Goal: Task Accomplishment & Management: Use online tool/utility

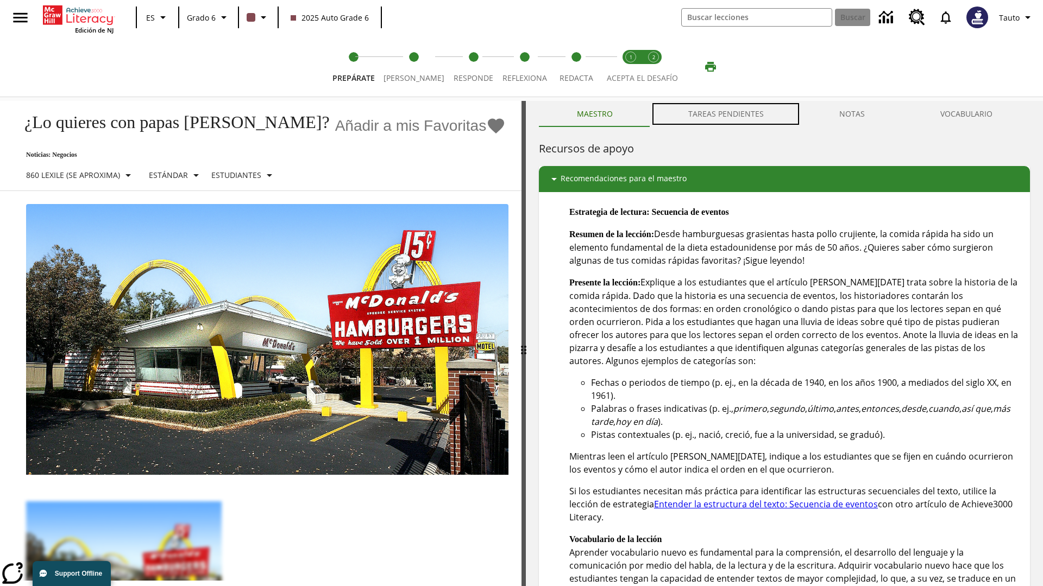
click at [726, 114] on button "TAREAS PENDIENTES" at bounding box center [725, 114] width 151 height 26
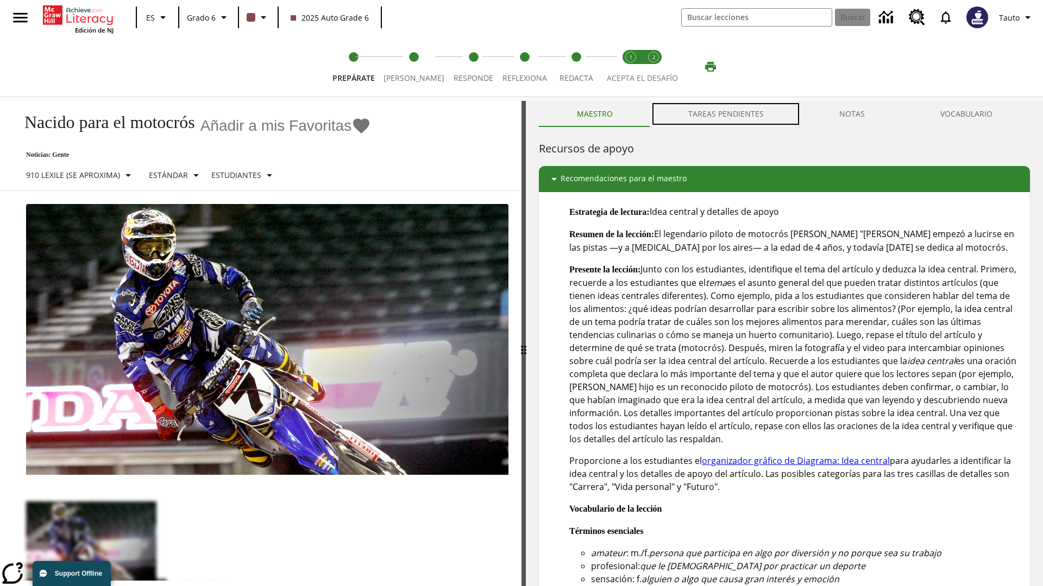
click at [726, 114] on button "TAREAS PENDIENTES" at bounding box center [725, 114] width 151 height 26
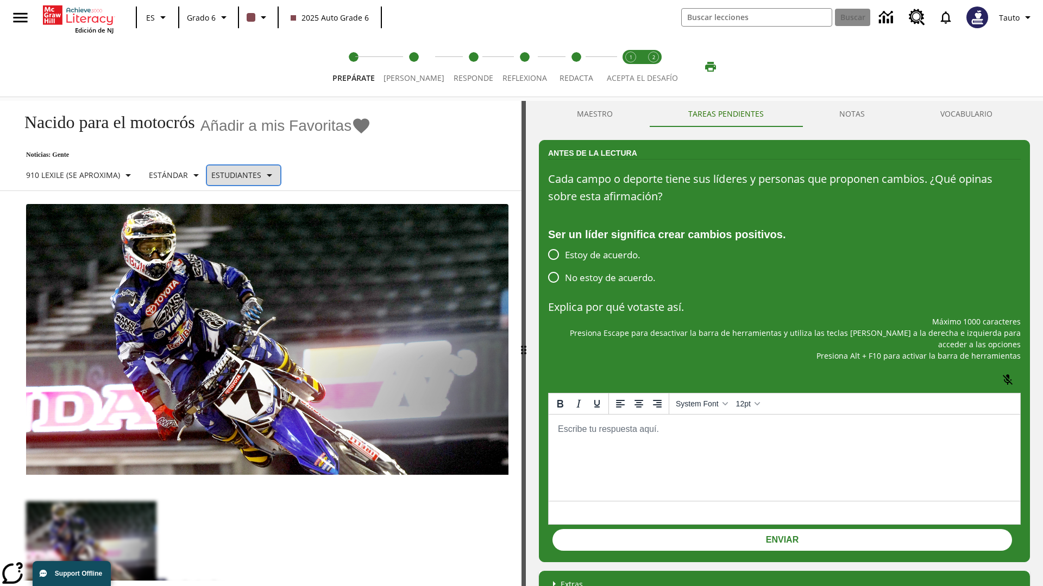
click at [249, 175] on p "Estudiantes" at bounding box center [236, 174] width 50 height 11
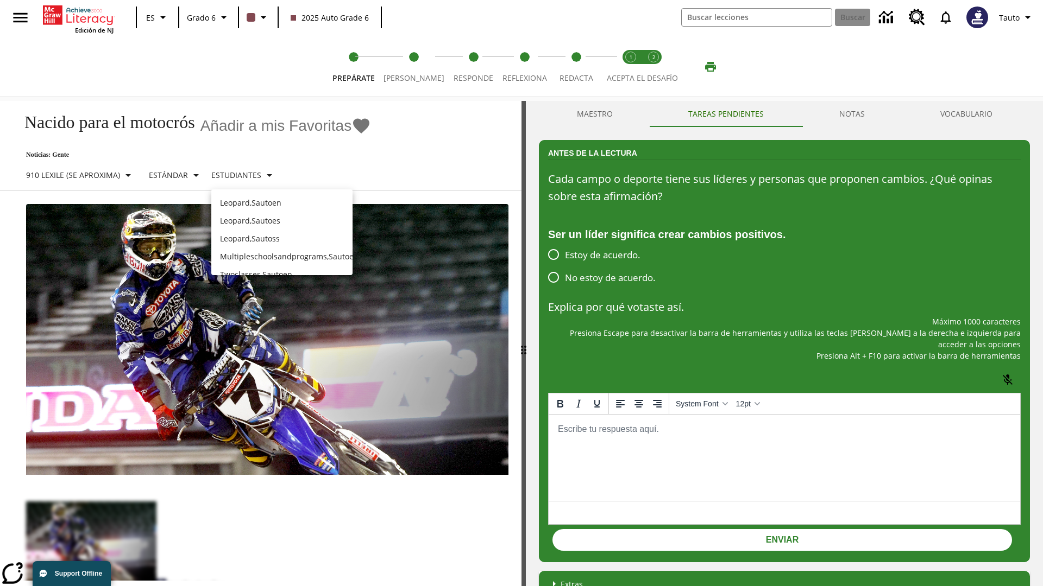
click at [282, 220] on p "Leopard , Sautoes" at bounding box center [282, 220] width 124 height 11
